Goal: Information Seeking & Learning: Learn about a topic

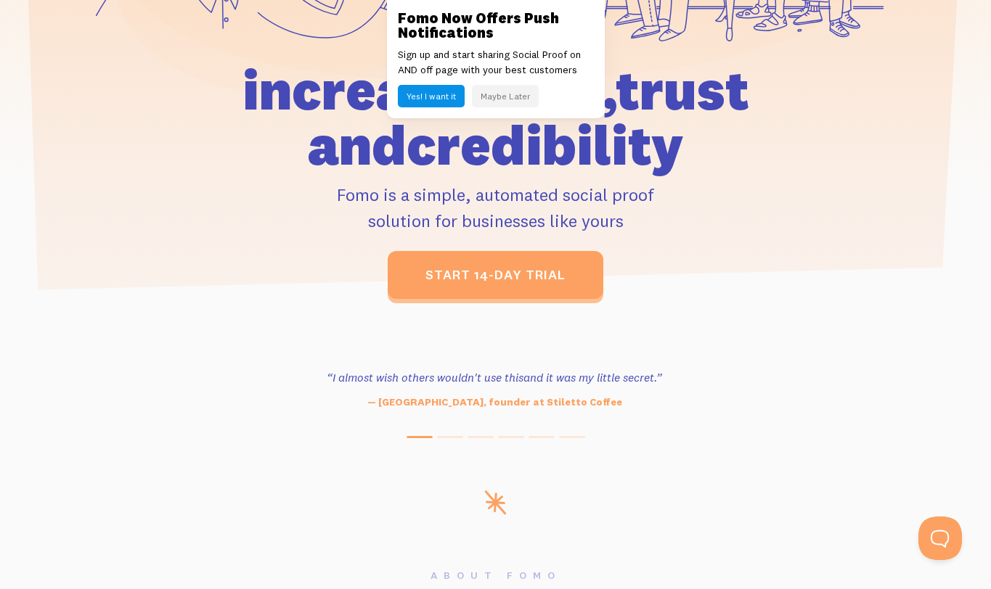
scroll to position [400, 0]
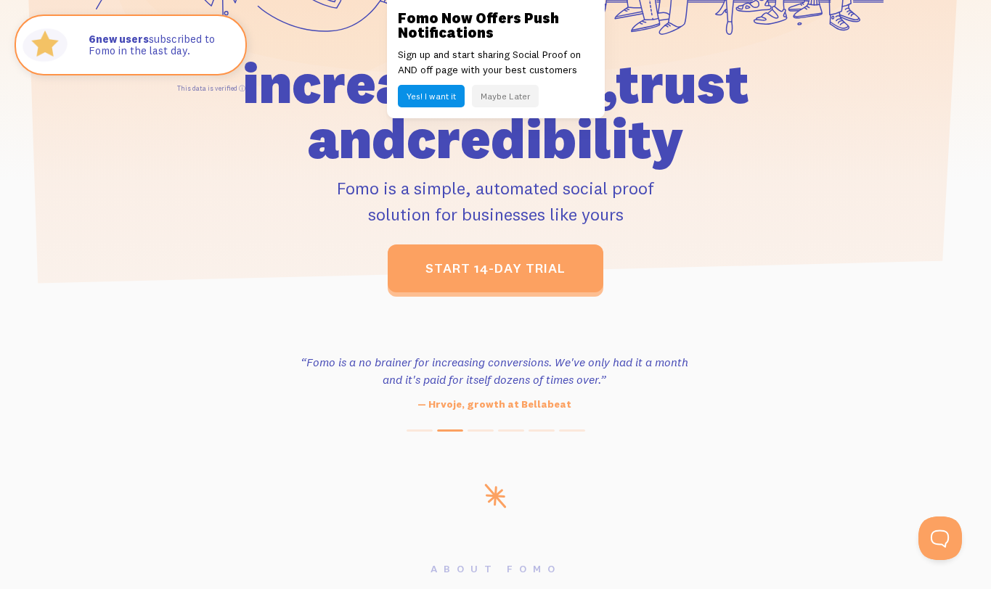
click at [502, 98] on button "Maybe Later" at bounding box center [505, 96] width 67 height 23
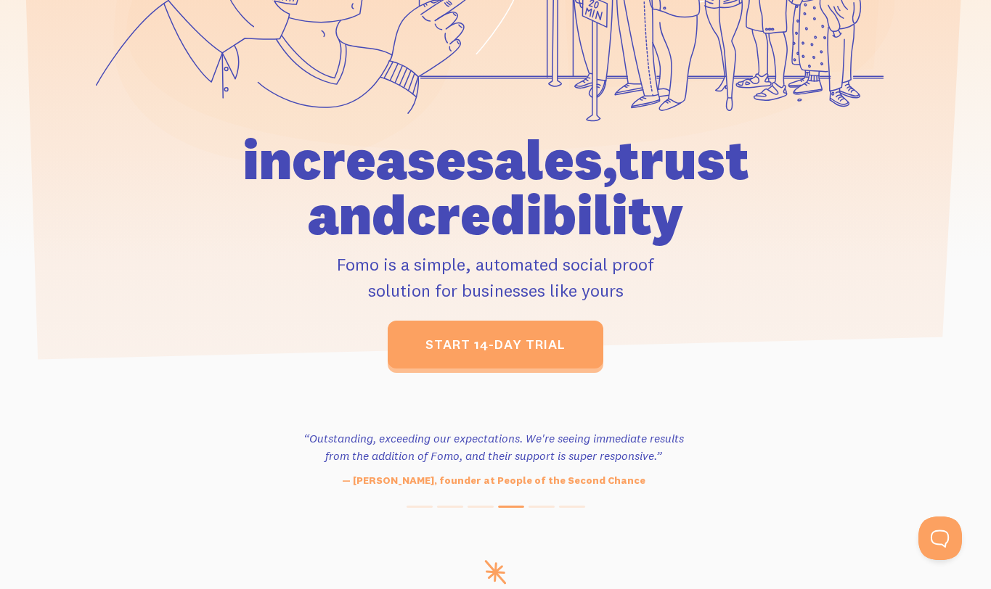
scroll to position [0, 0]
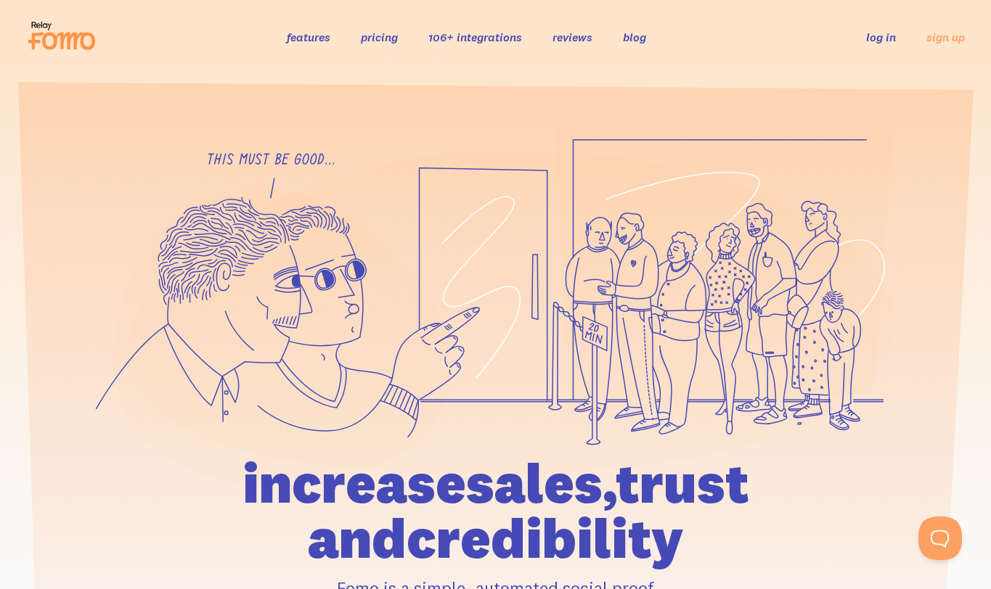
click at [459, 37] on link "106+ integrations" at bounding box center [475, 37] width 94 height 15
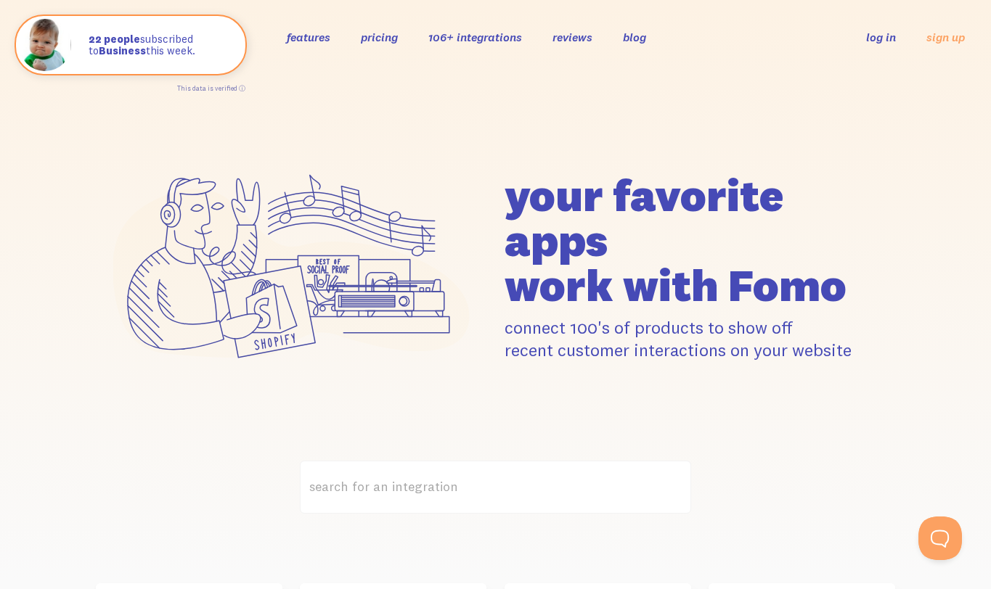
click at [387, 39] on link "pricing" at bounding box center [379, 37] width 37 height 15
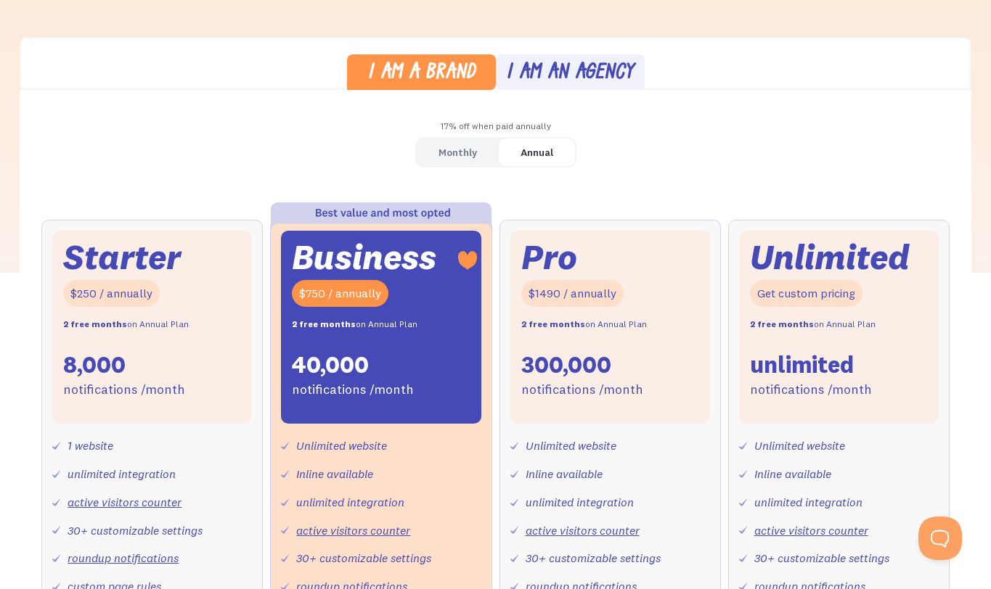
scroll to position [375, 0]
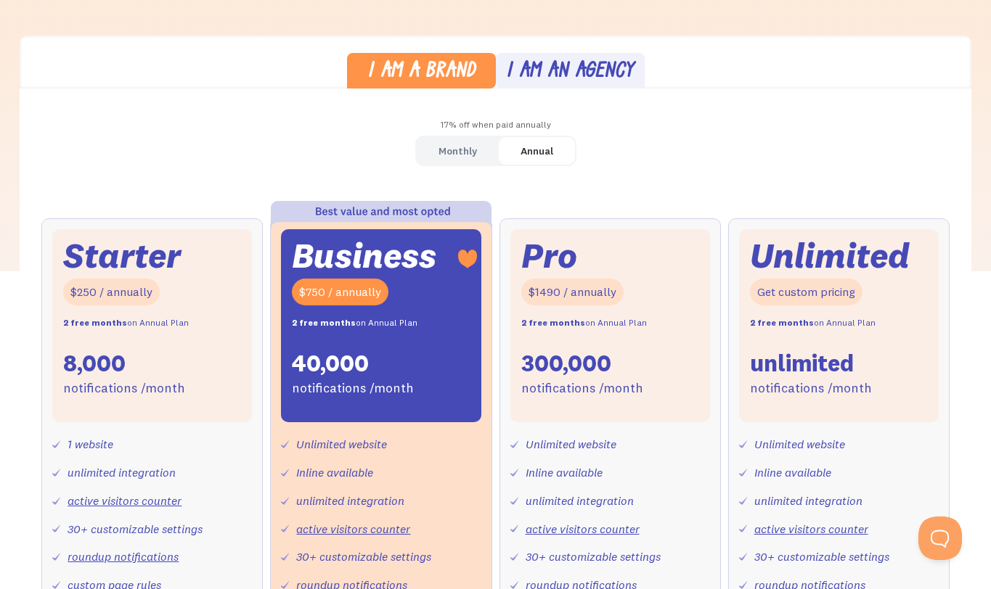
click at [472, 147] on div "Monthly" at bounding box center [457, 151] width 38 height 21
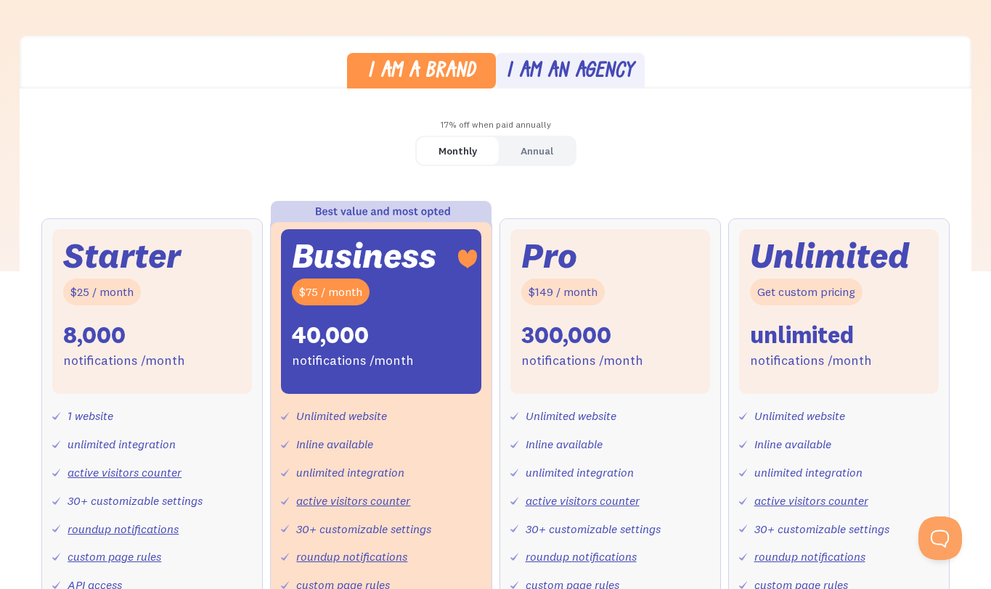
click at [515, 147] on link "Annual" at bounding box center [537, 151] width 76 height 28
